Goal: Information Seeking & Learning: Learn about a topic

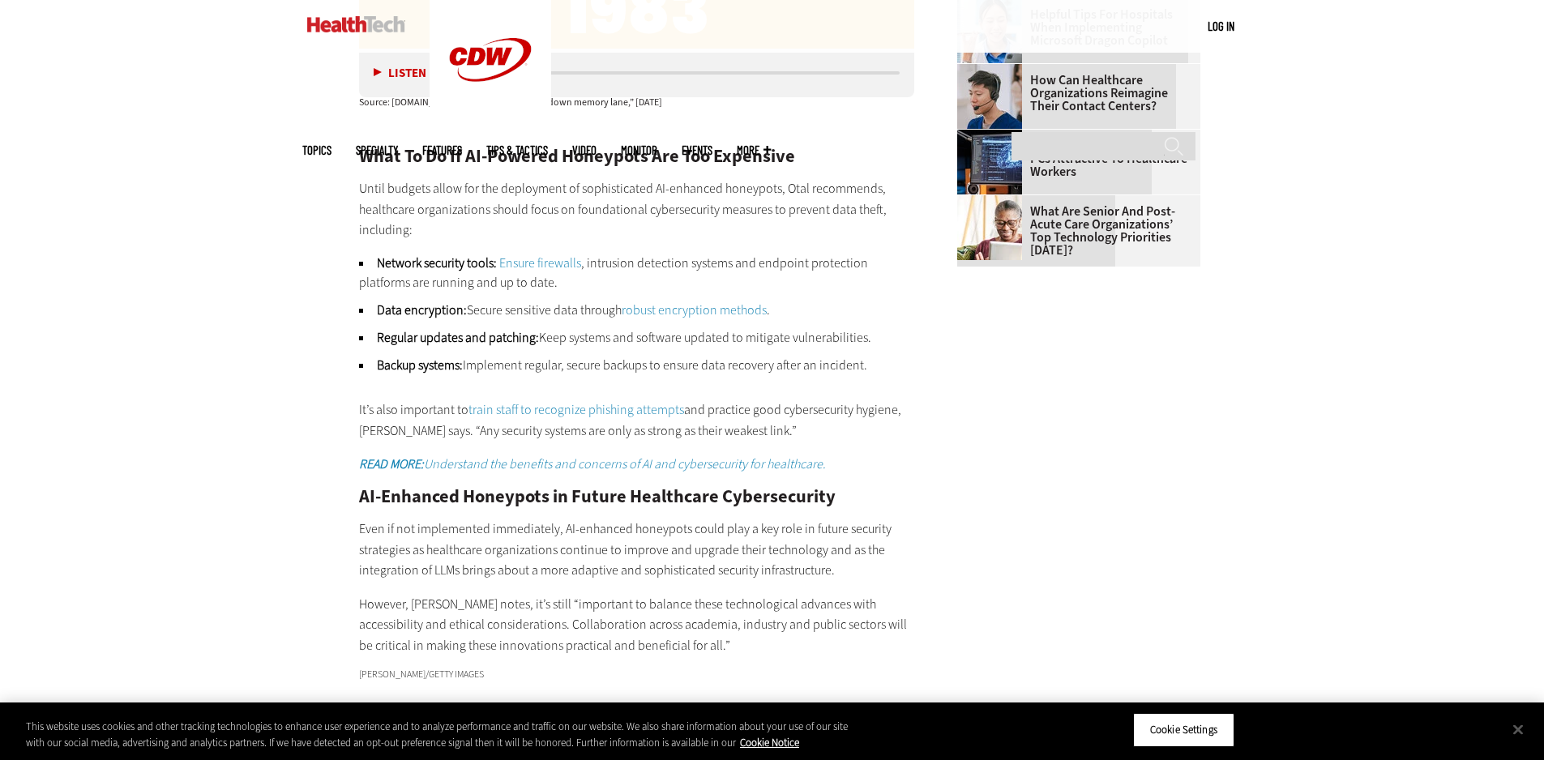
scroll to position [2999, 0]
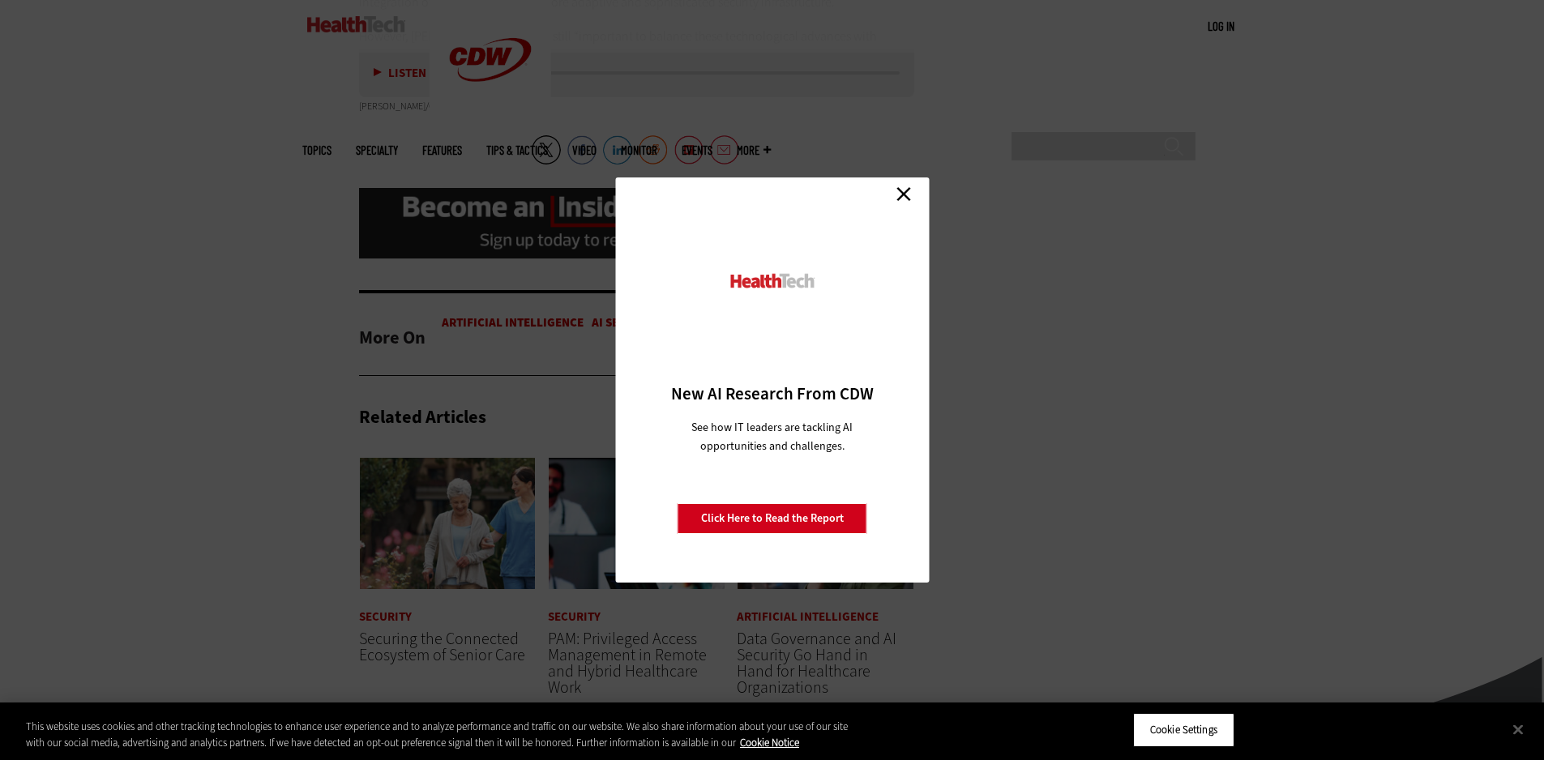
click at [901, 190] on link "Close" at bounding box center [904, 194] width 24 height 24
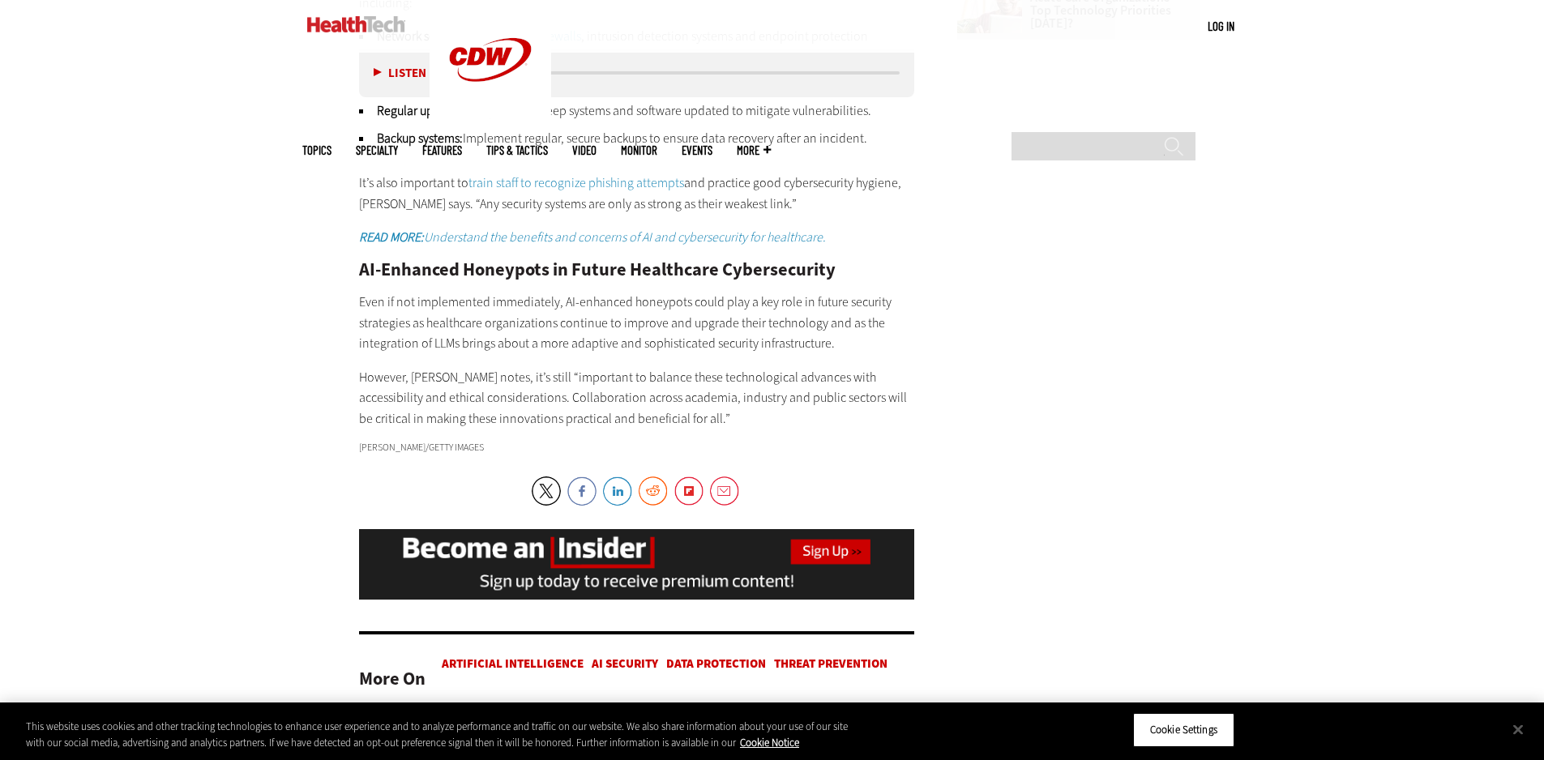
scroll to position [2675, 0]
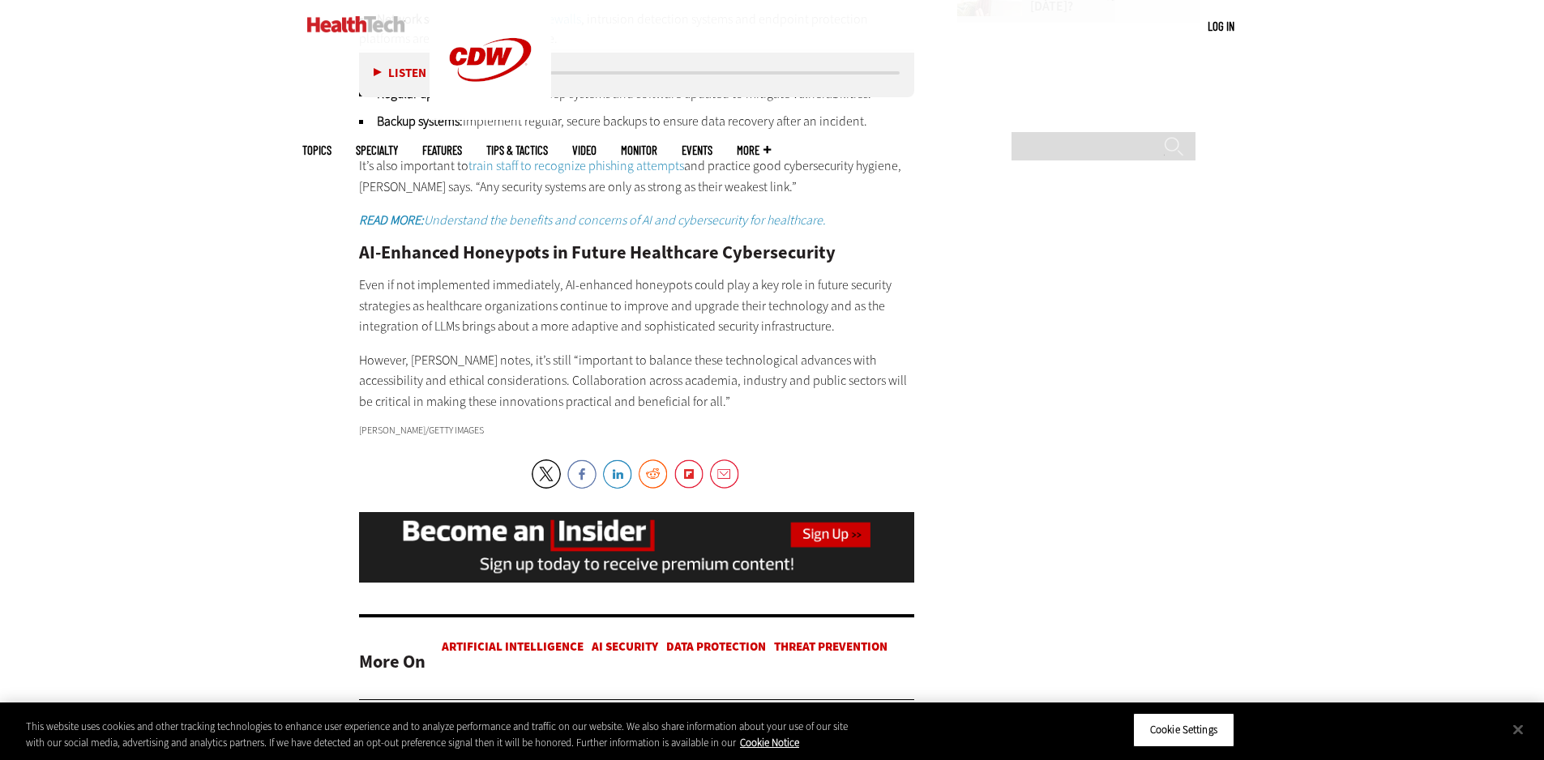
click at [647, 287] on p "Even if not implemented immediately, AI-enhanced honeypots could play a key rol…" at bounding box center [637, 306] width 556 height 62
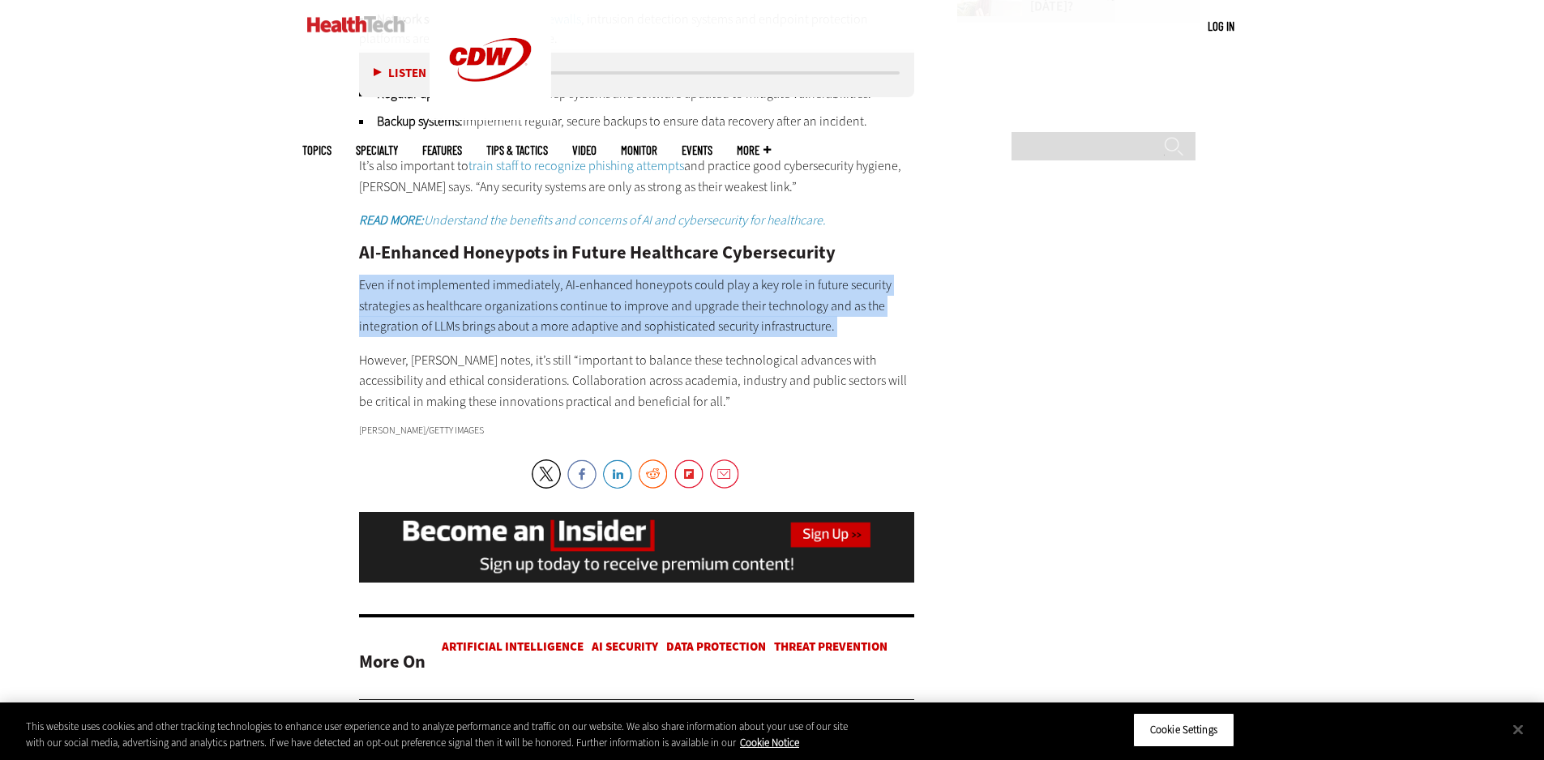
click at [647, 287] on p "Even if not implemented immediately, AI-enhanced honeypots could play a key rol…" at bounding box center [637, 306] width 556 height 62
click at [647, 289] on p "Even if not implemented immediately, AI-enhanced honeypots could play a key rol…" at bounding box center [637, 306] width 556 height 62
click at [643, 334] on p "Even if not implemented immediately, AI-enhanced honeypots could play a key rol…" at bounding box center [637, 306] width 556 height 62
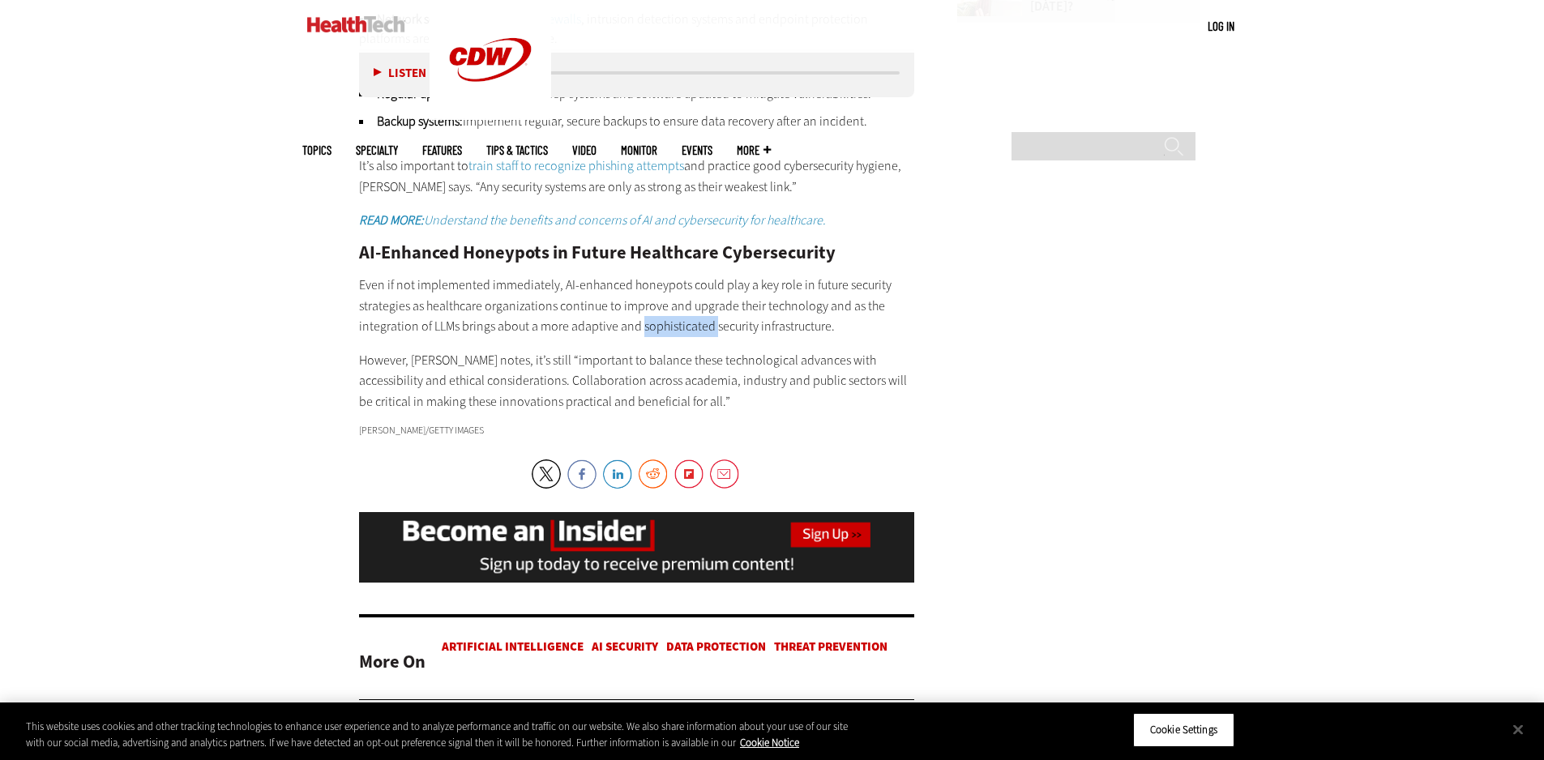
click at [643, 334] on p "Even if not implemented immediately, AI-enhanced honeypots could play a key rol…" at bounding box center [637, 306] width 556 height 62
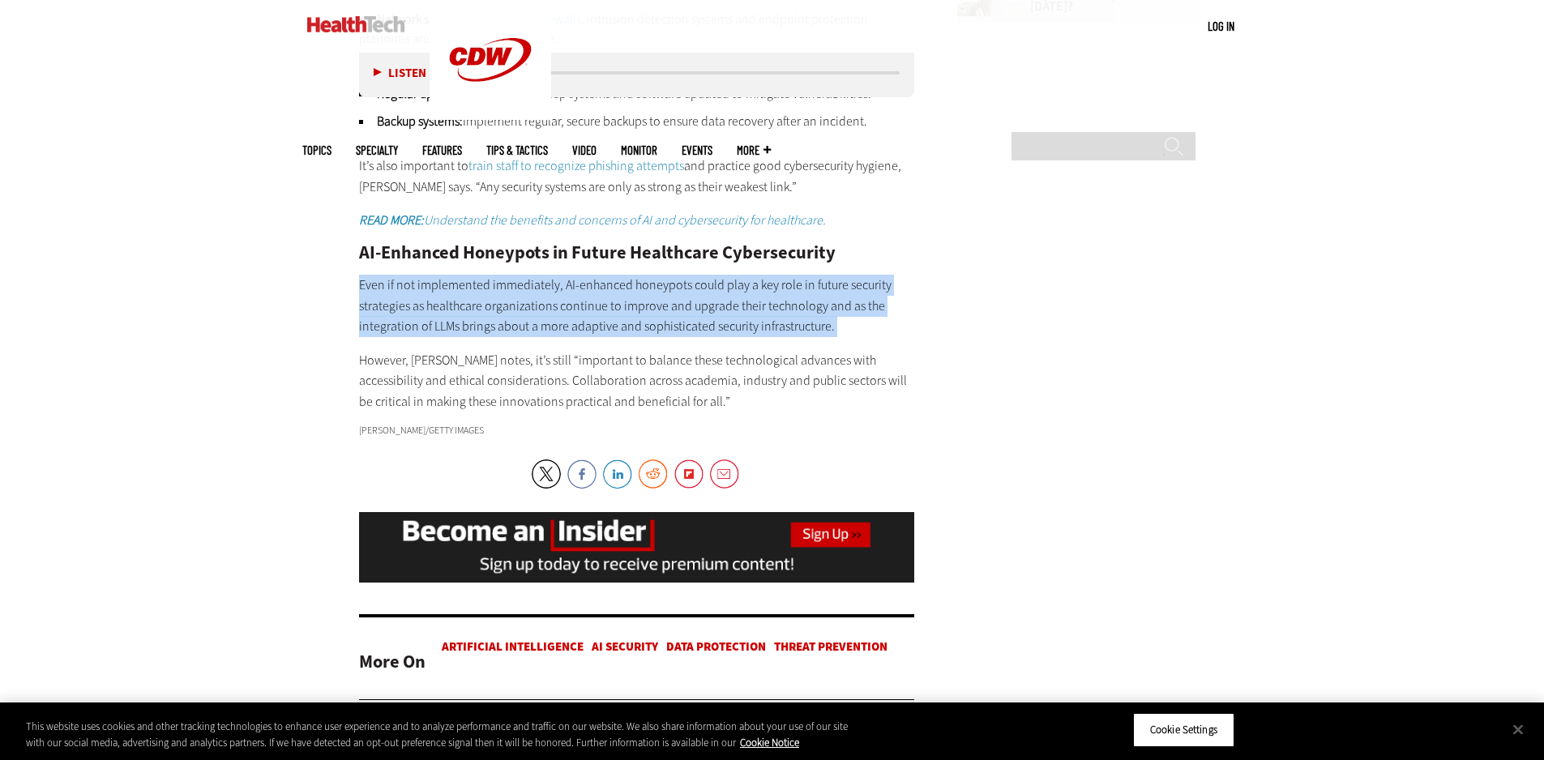
click at [643, 334] on p "Even if not implemented immediately, AI-enhanced honeypots could play a key rol…" at bounding box center [637, 306] width 556 height 62
click at [594, 315] on p "Even if not implemented immediately, AI-enhanced honeypots could play a key rol…" at bounding box center [637, 306] width 556 height 62
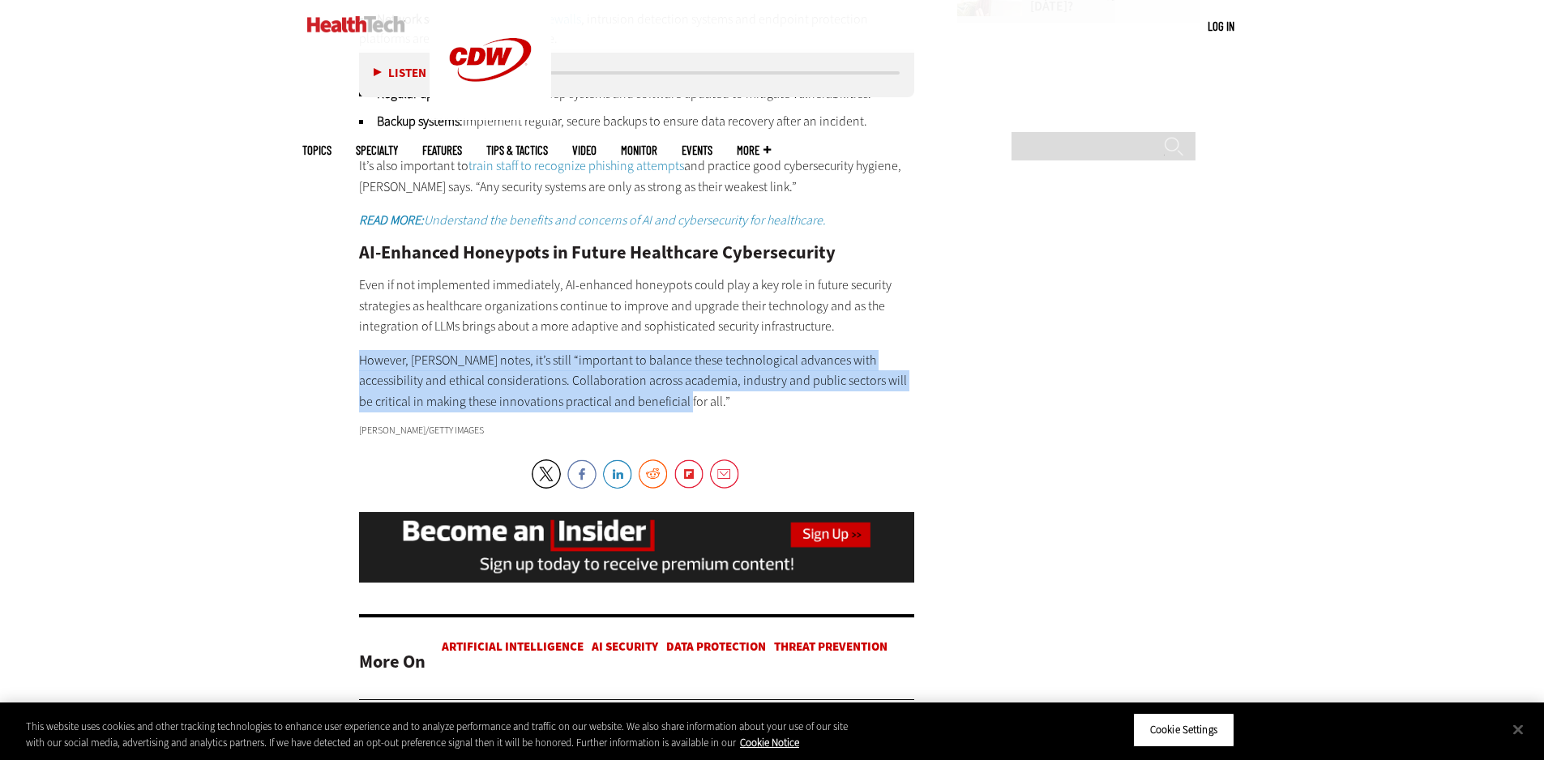
drag, startPoint x: 353, startPoint y: 367, endPoint x: 674, endPoint y: 407, distance: 324.2
click at [674, 407] on p "However, [PERSON_NAME] notes, it’s still “important to balance these technologi…" at bounding box center [637, 381] width 556 height 62
